Goal: Information Seeking & Learning: Learn about a topic

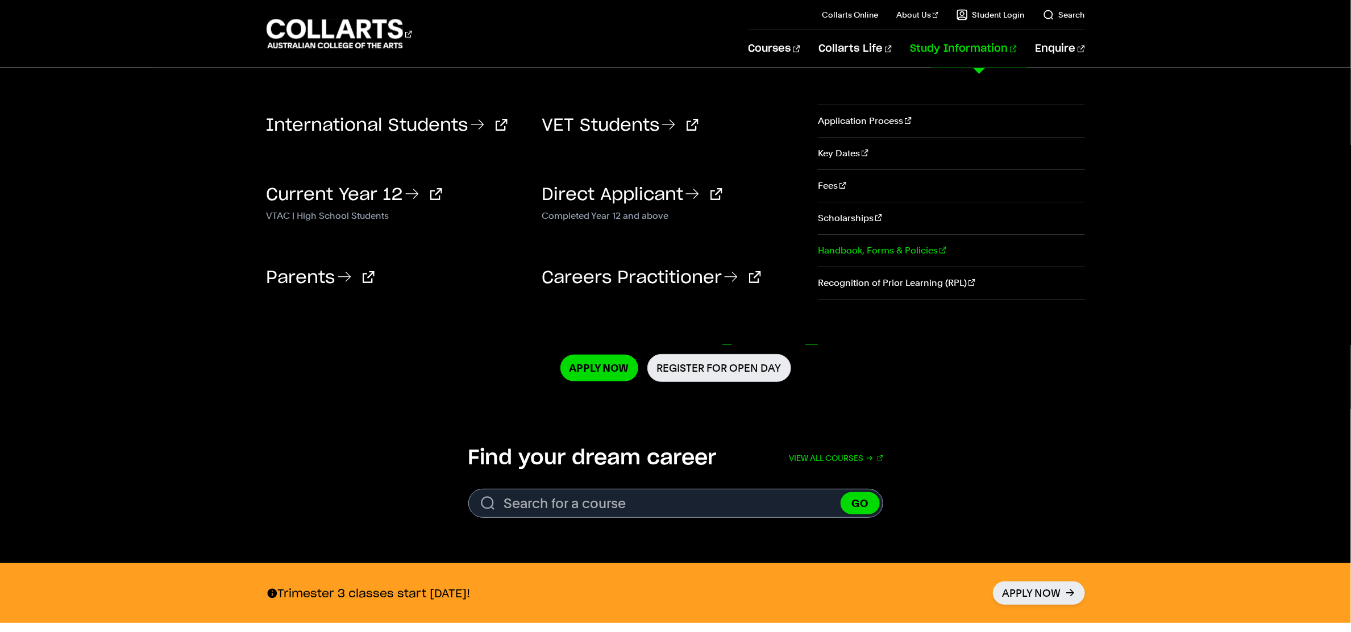
click at [870, 244] on link "Handbook, Forms & Policies" at bounding box center [951, 251] width 267 height 32
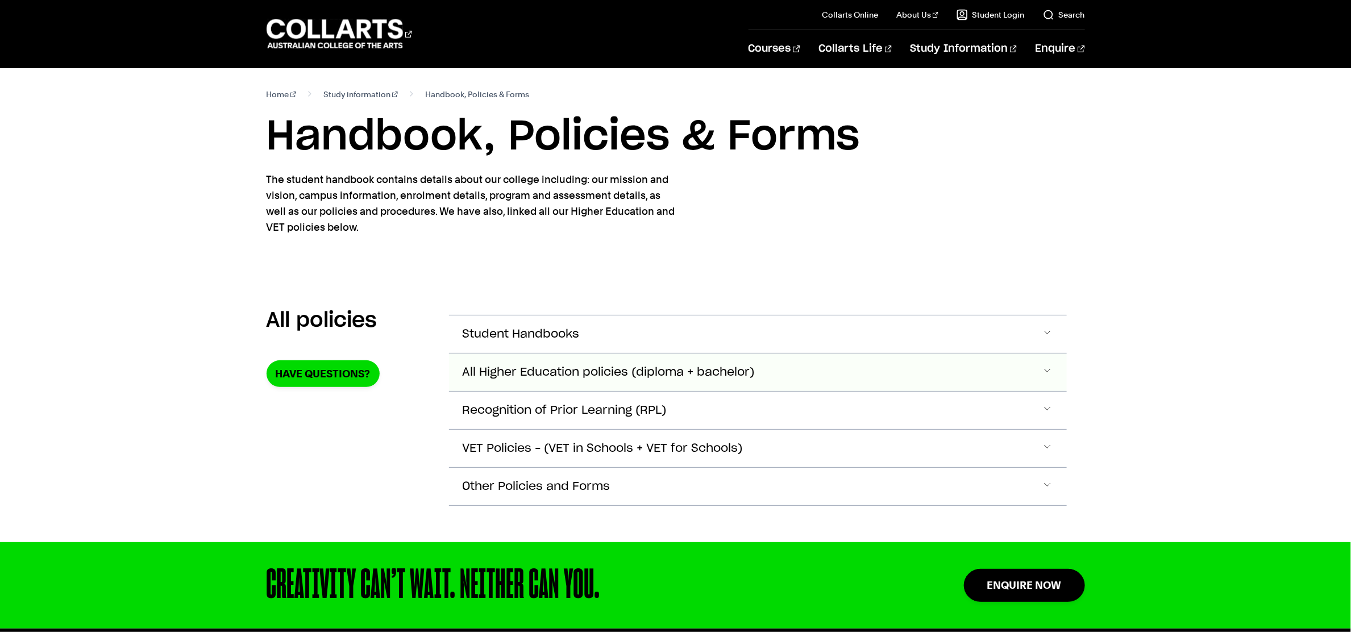
click at [769, 353] on button "All Higher Education policies (diploma + bachelor)" at bounding box center [758, 334] width 618 height 38
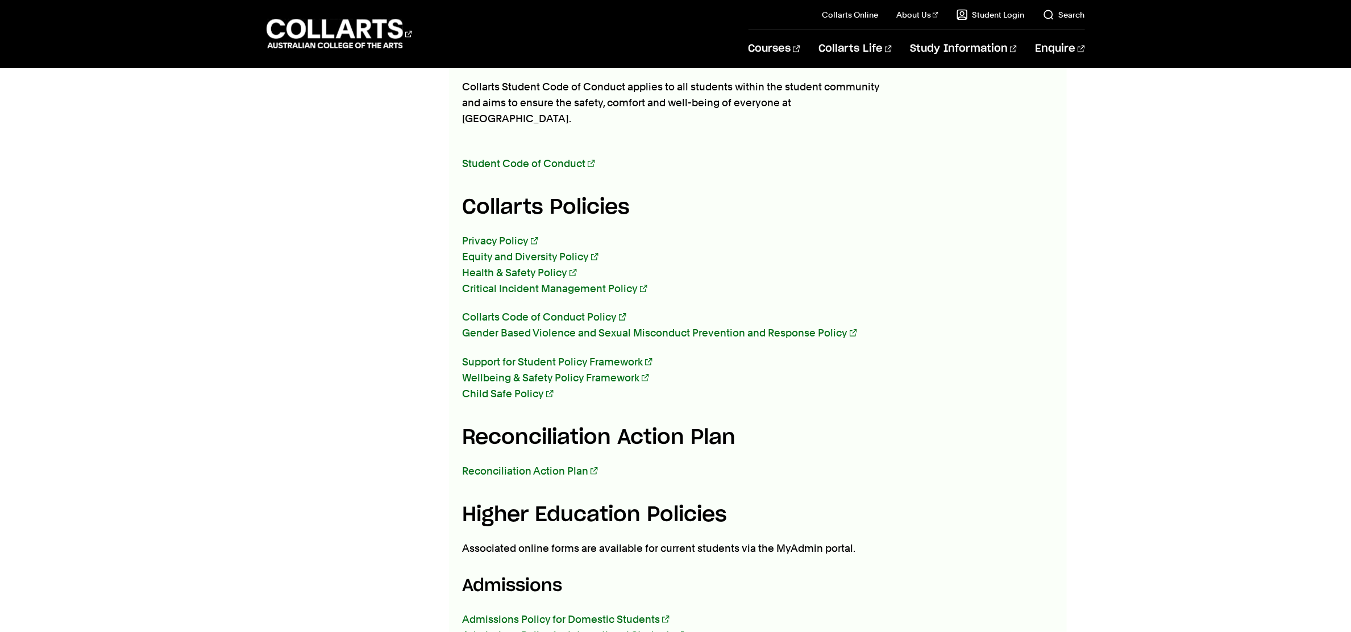
scroll to position [366, 0]
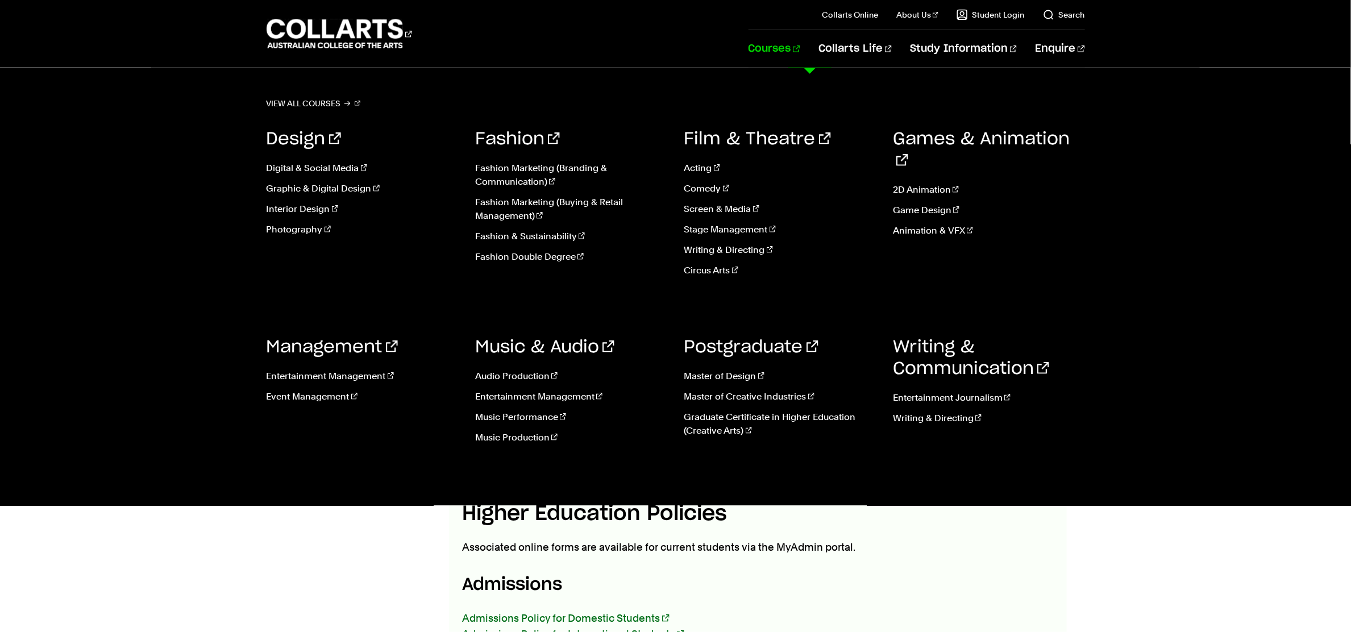
click at [796, 49] on link "Courses" at bounding box center [775, 49] width 52 height 38
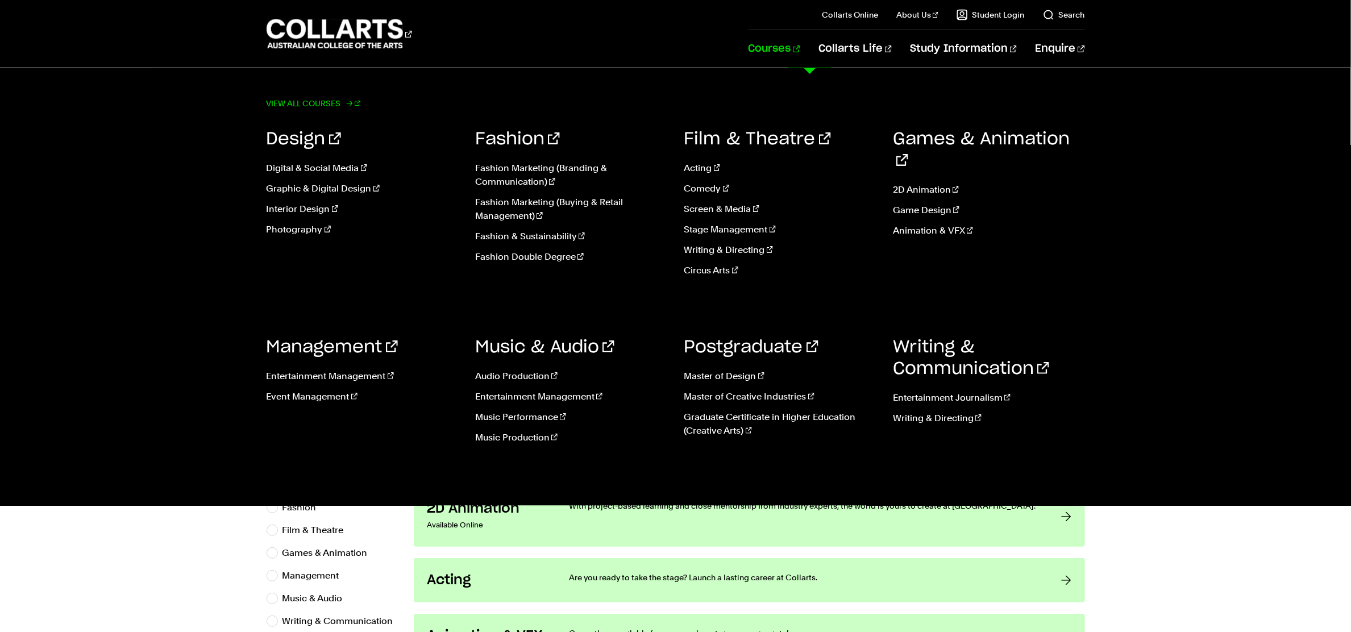
click at [304, 103] on link "View all courses" at bounding box center [314, 103] width 94 height 16
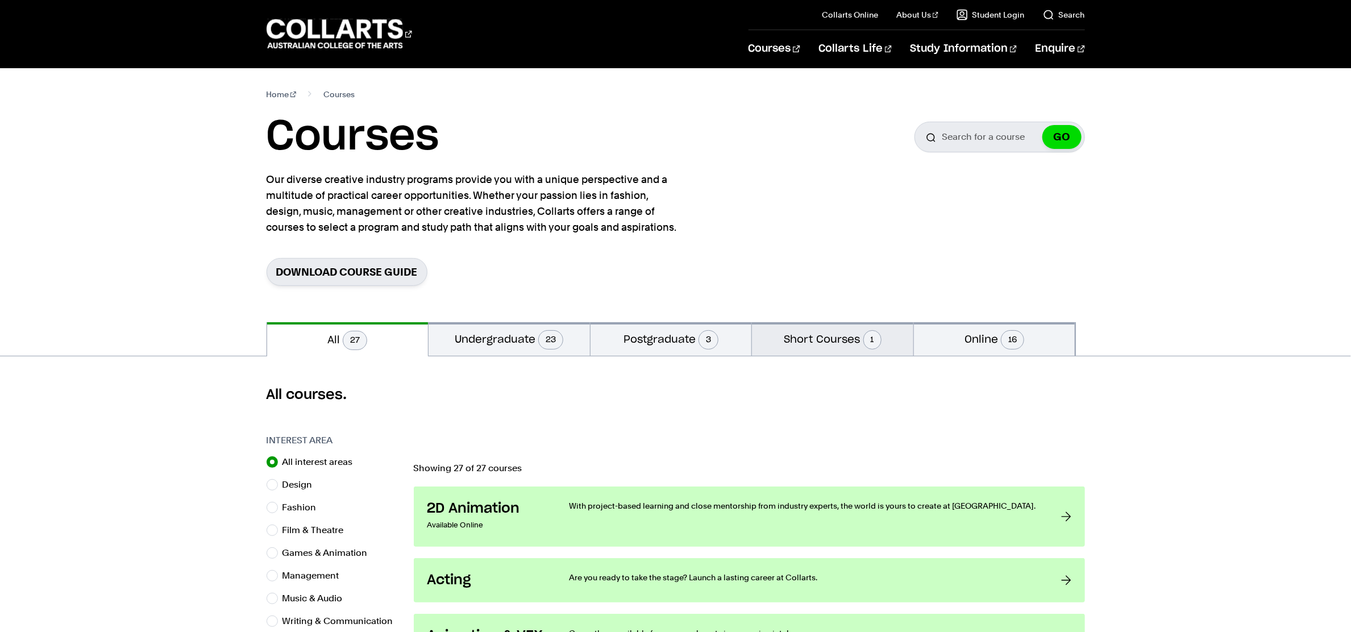
click at [819, 337] on button "Short Courses 1" at bounding box center [832, 339] width 161 height 34
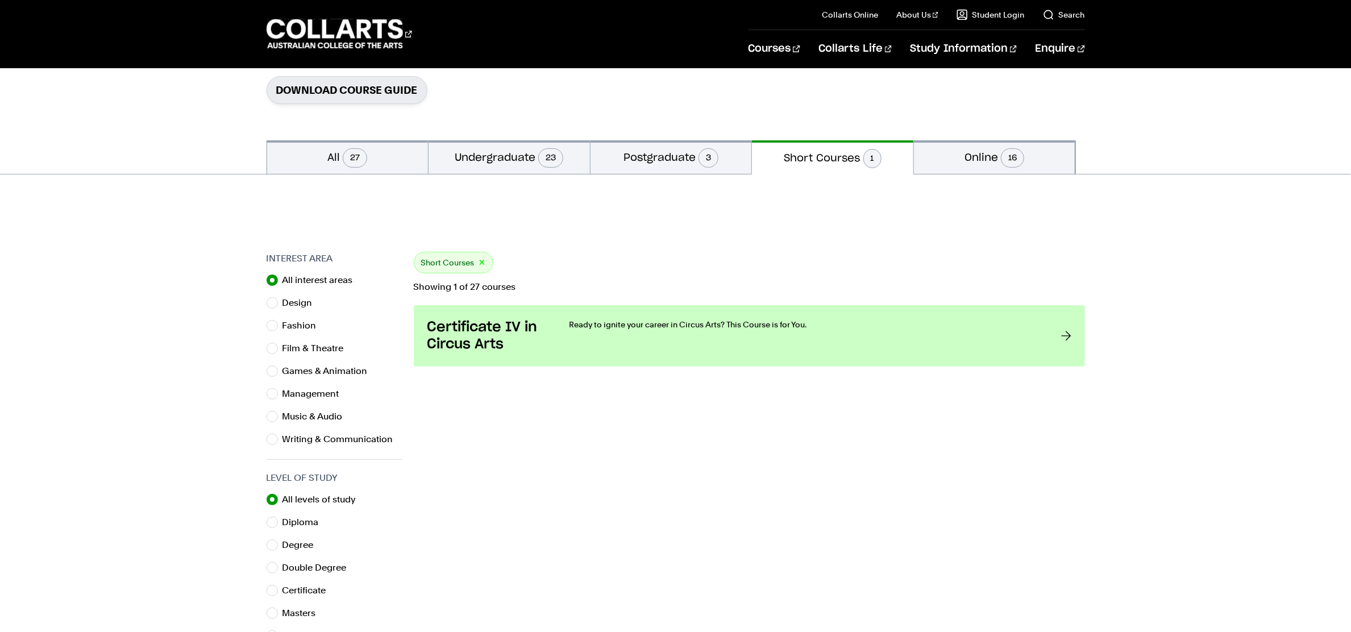
scroll to position [183, 0]
click at [655, 164] on button "Postgraduate 3" at bounding box center [671, 156] width 161 height 34
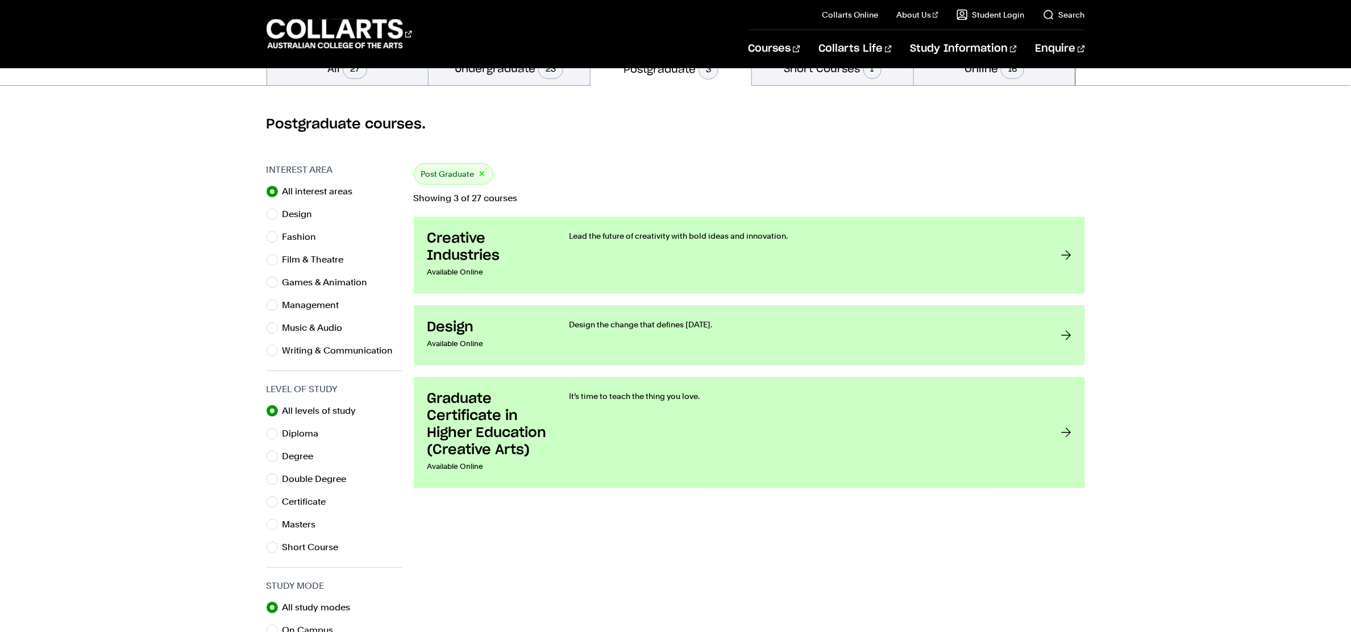
scroll to position [271, 0]
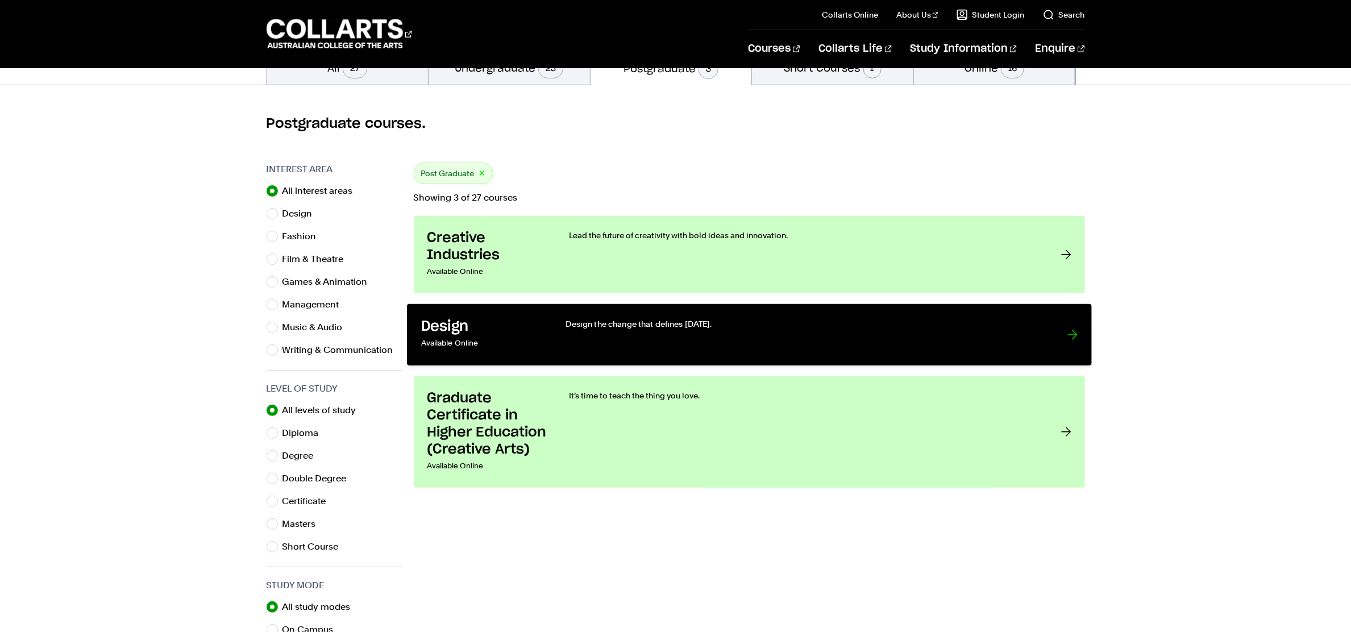
click at [793, 327] on p "Design the change that defines tomorrow." at bounding box center [805, 323] width 478 height 11
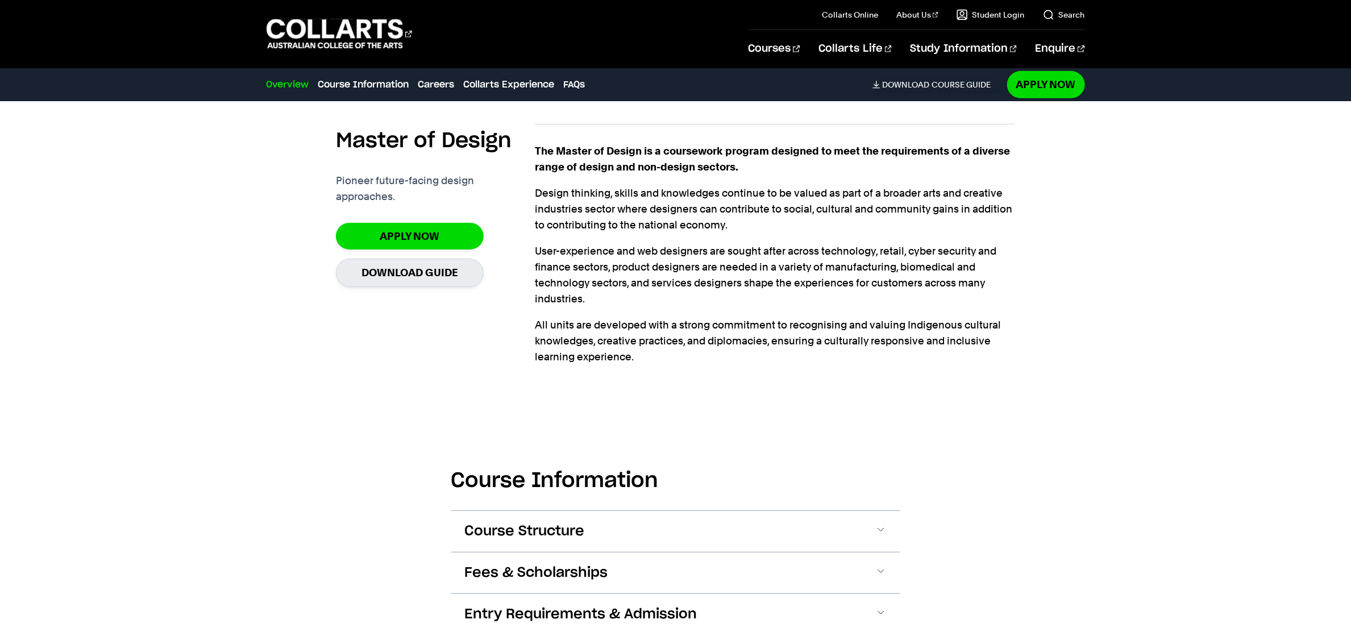
scroll to position [327, 0]
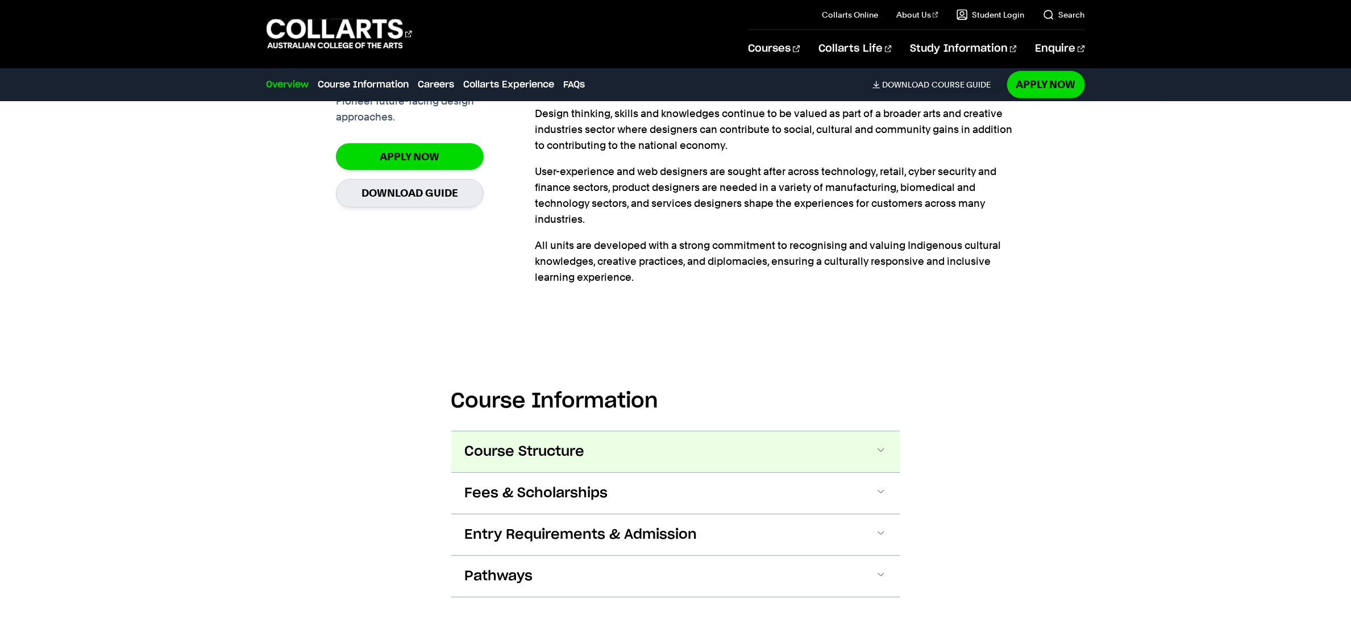
click at [680, 452] on button "Course Structure" at bounding box center [675, 451] width 449 height 41
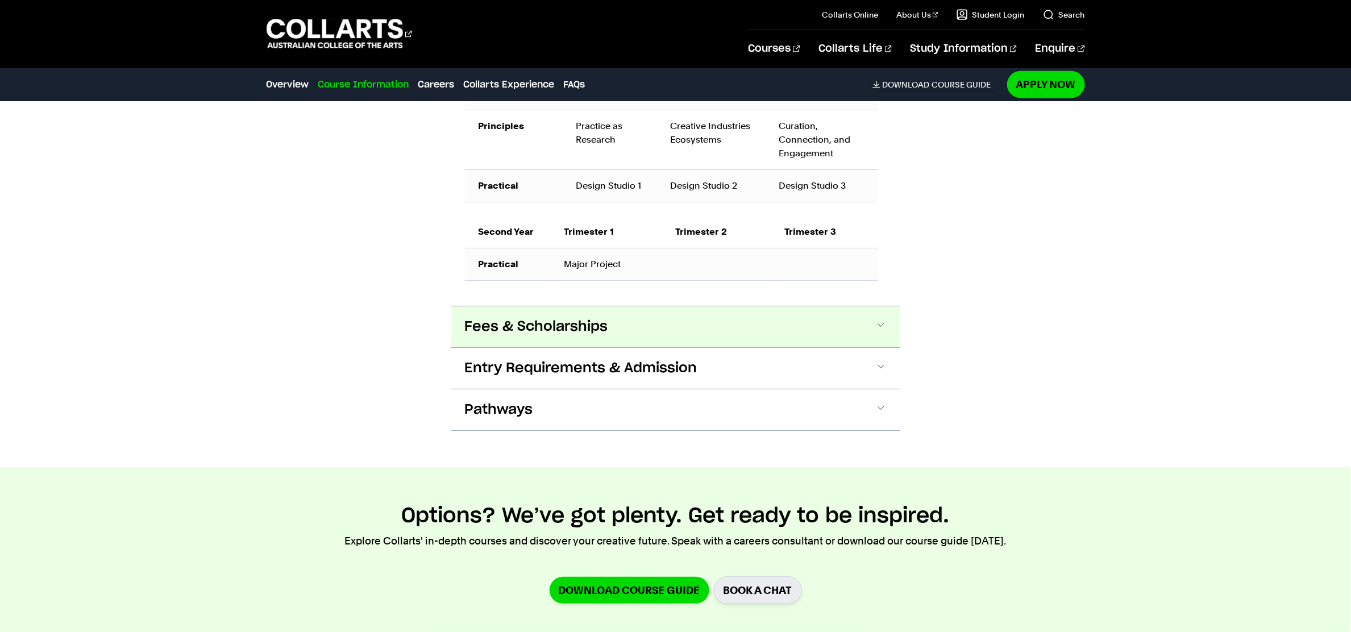
scroll to position [916, 0]
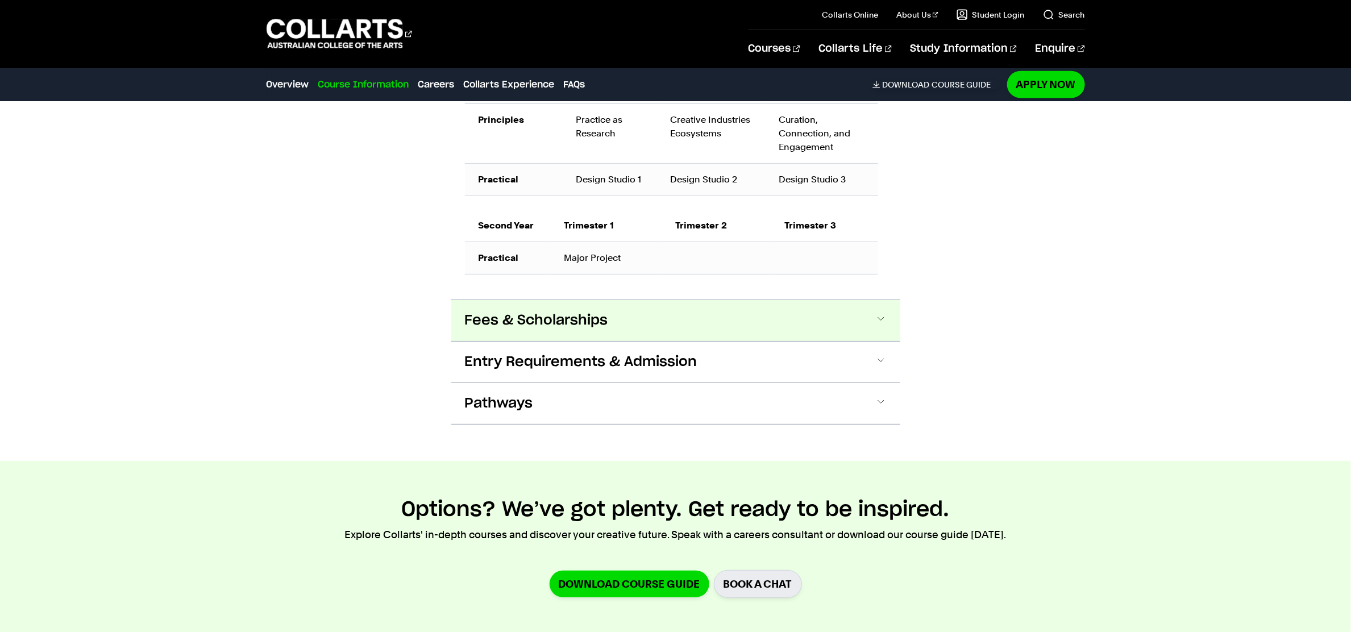
click at [728, 339] on button "Fees & Scholarships" at bounding box center [675, 320] width 449 height 41
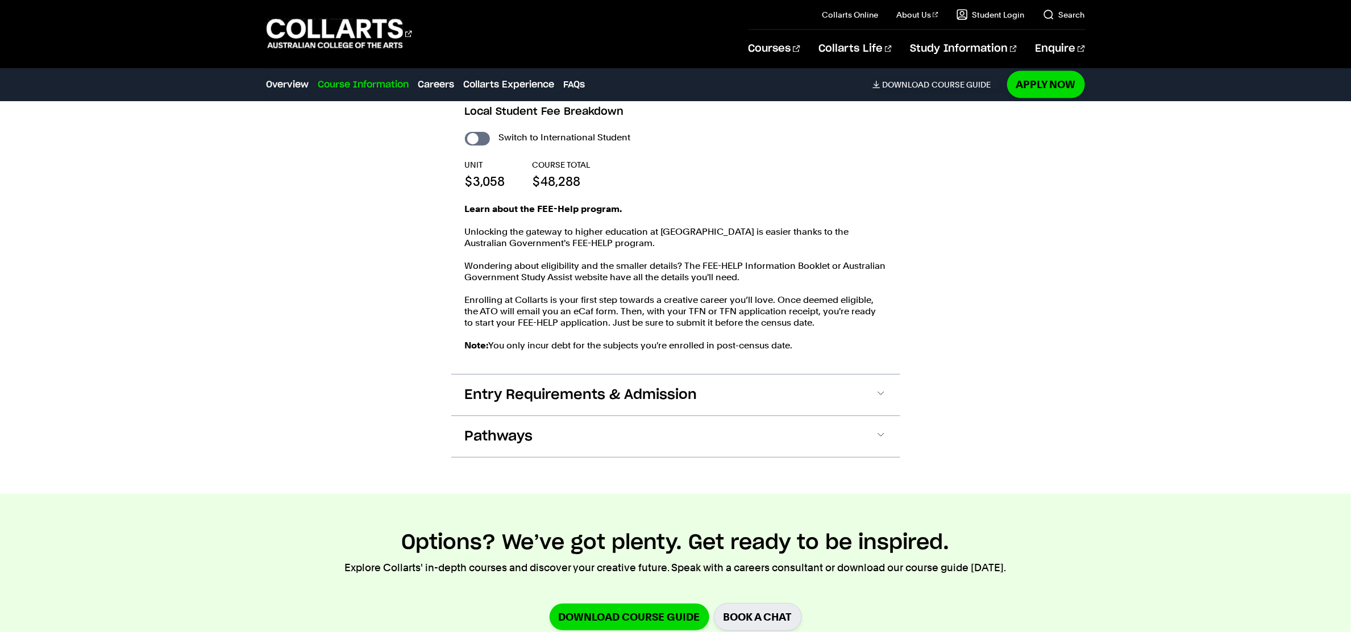
scroll to position [1200, 0]
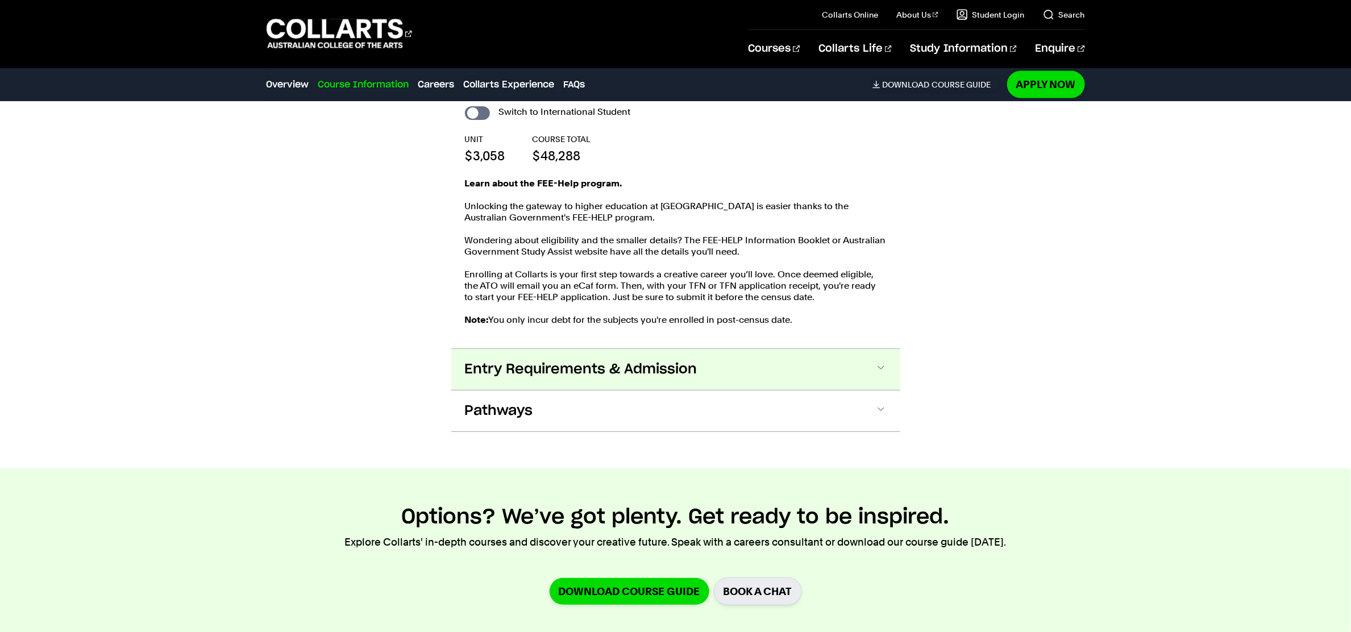
click at [691, 373] on button "Entry Requirements & Admission" at bounding box center [675, 369] width 449 height 41
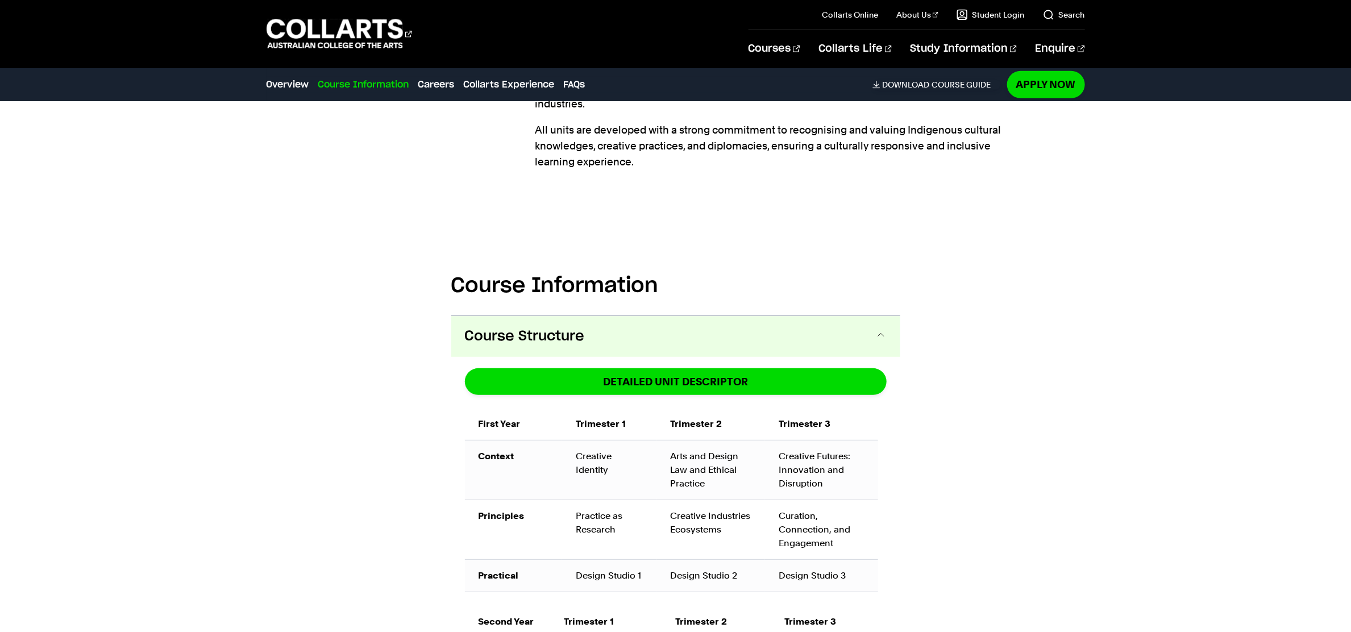
scroll to position [514, 0]
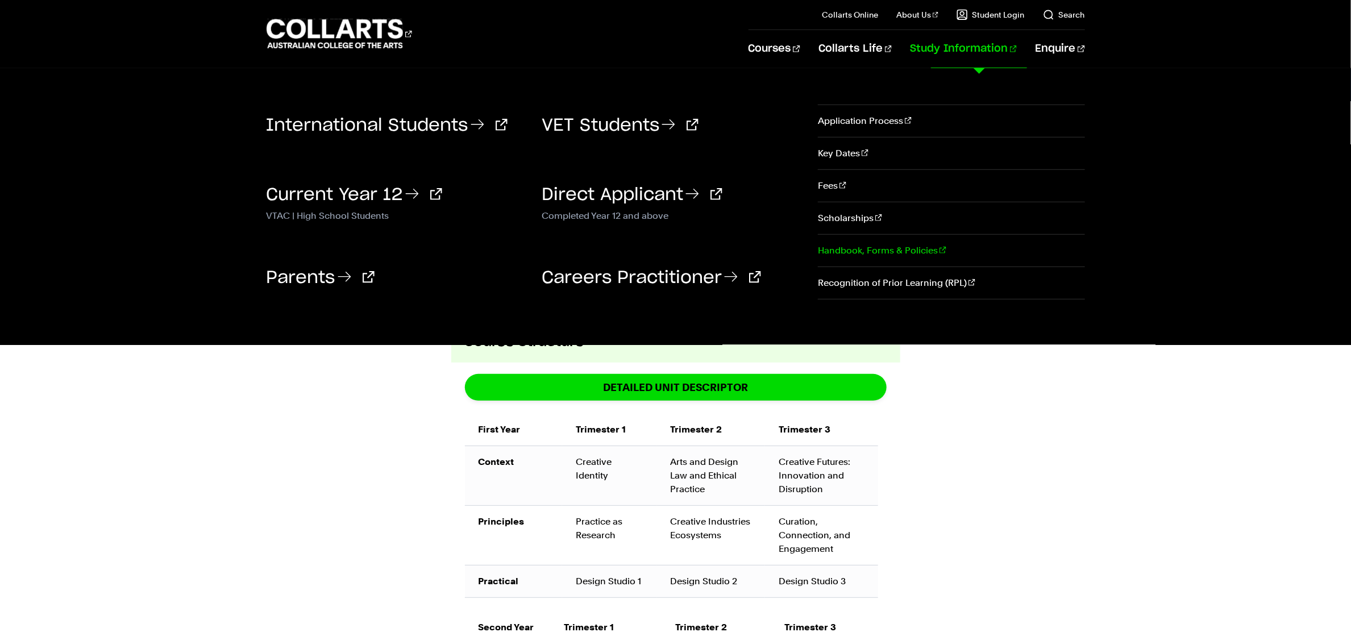
click at [863, 256] on link "Handbook, Forms & Policies" at bounding box center [951, 251] width 267 height 32
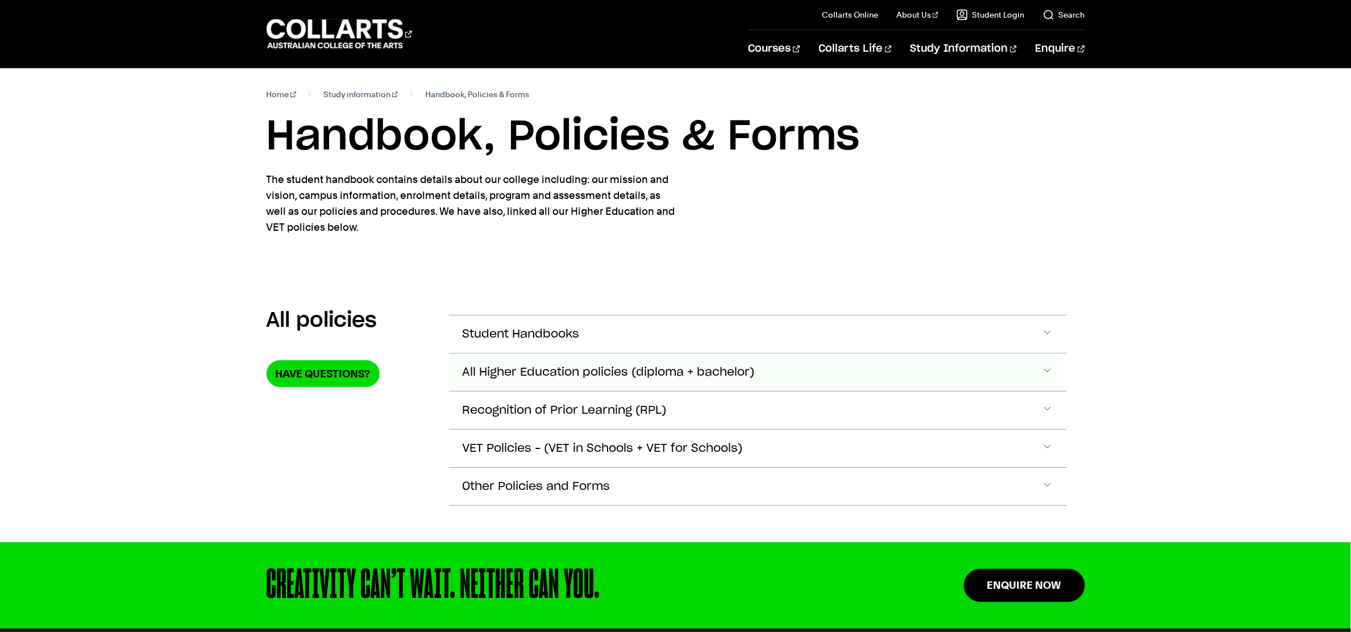
click at [535, 341] on span "All Higher Education policies (diploma + bachelor)" at bounding box center [521, 334] width 117 height 13
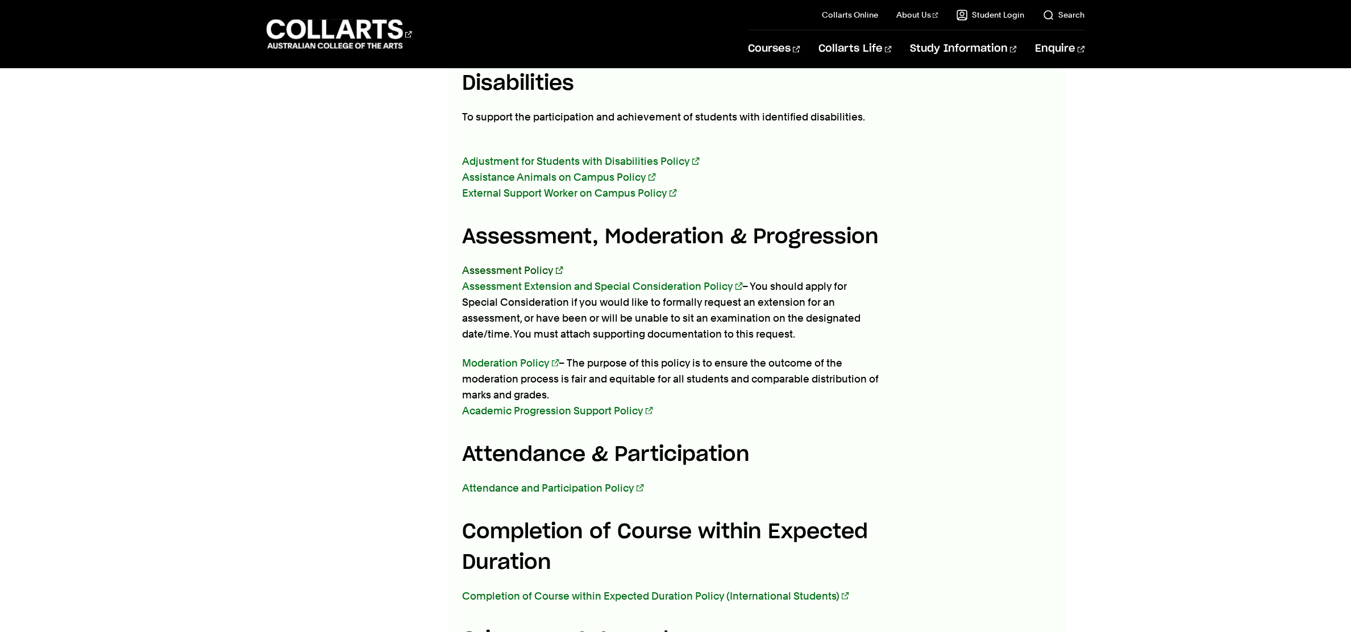
scroll to position [1401, 0]
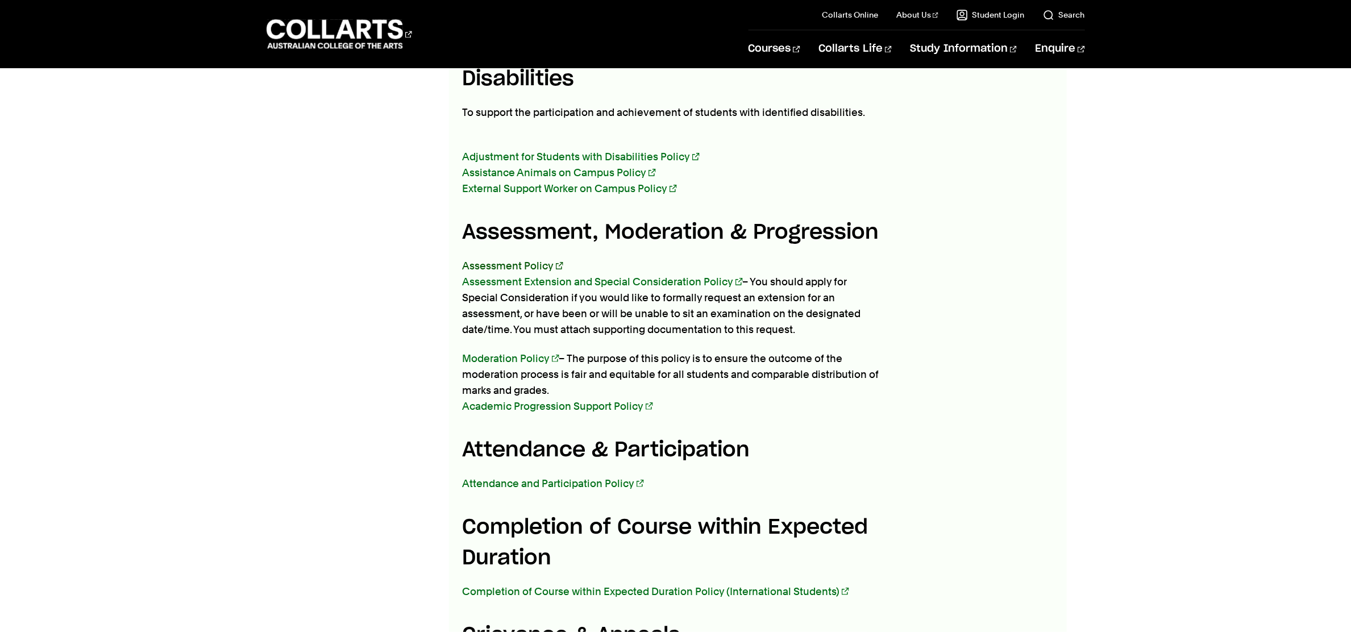
click at [542, 260] on link "Assessment Policy" at bounding box center [513, 266] width 101 height 12
